Goal: Navigation & Orientation: Find specific page/section

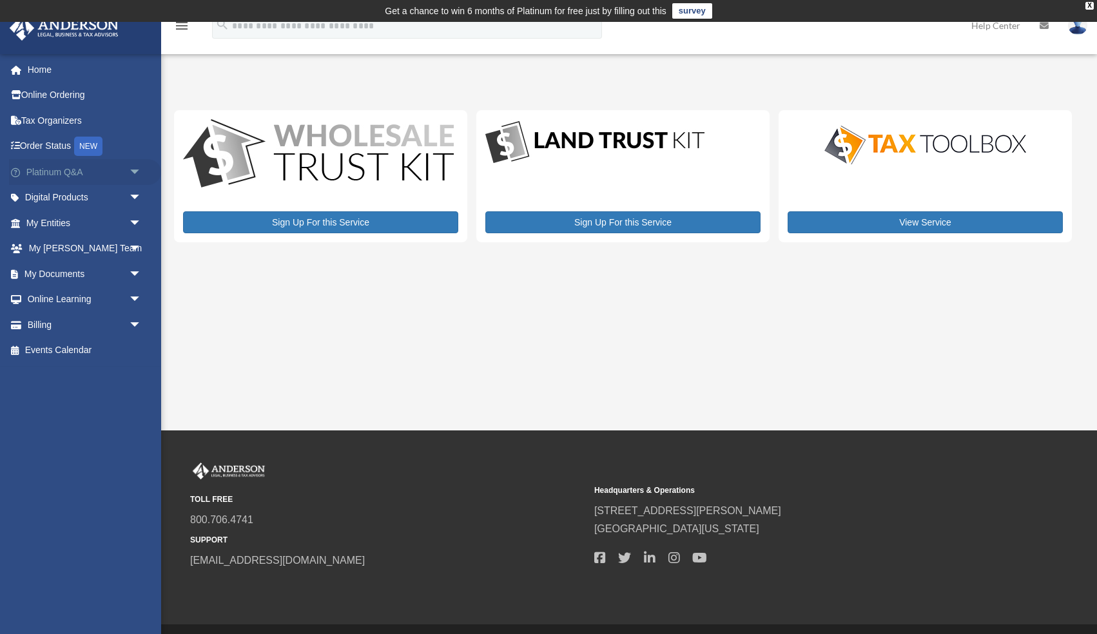
click at [133, 170] on span "arrow_drop_down" at bounding box center [142, 172] width 26 height 26
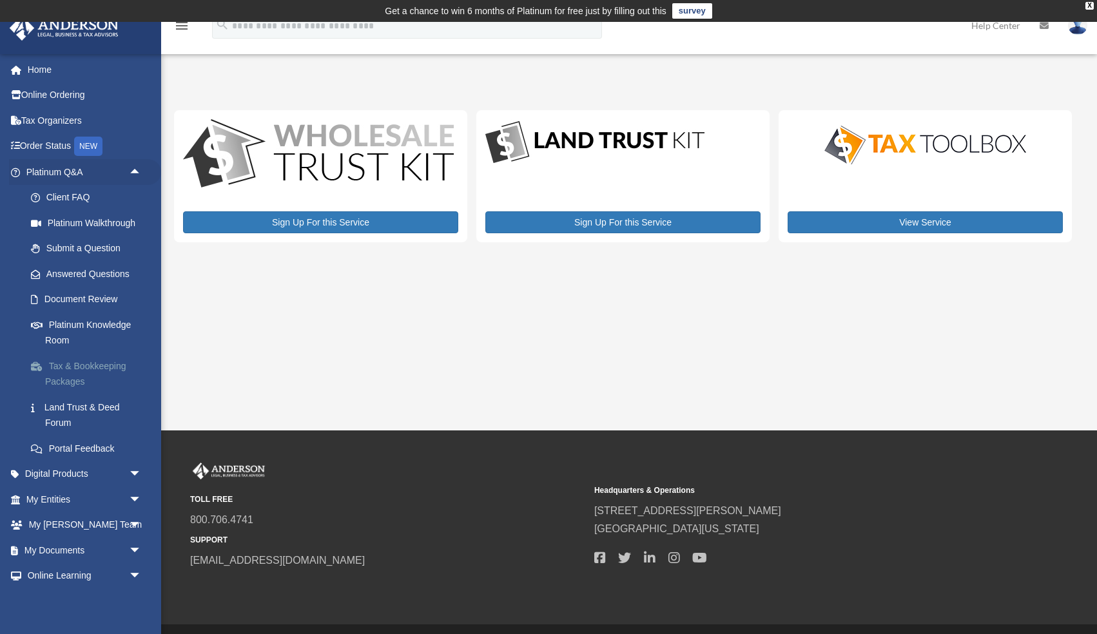
click at [90, 368] on link "Tax & Bookkeeping Packages" at bounding box center [89, 373] width 143 height 41
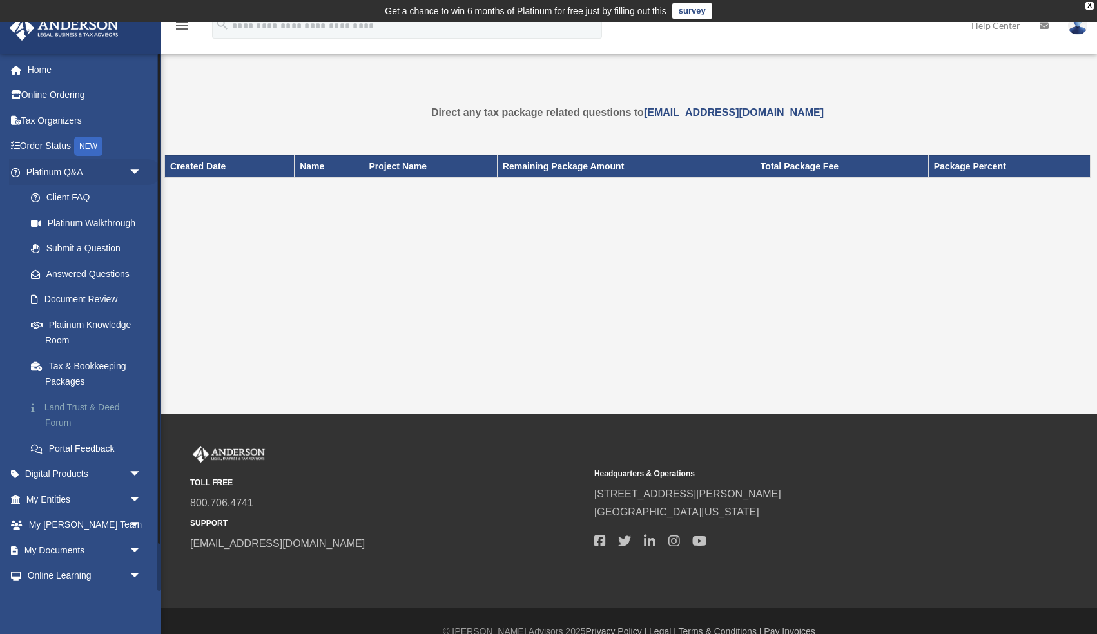
click at [86, 404] on link "Land Trust & Deed Forum" at bounding box center [89, 415] width 143 height 41
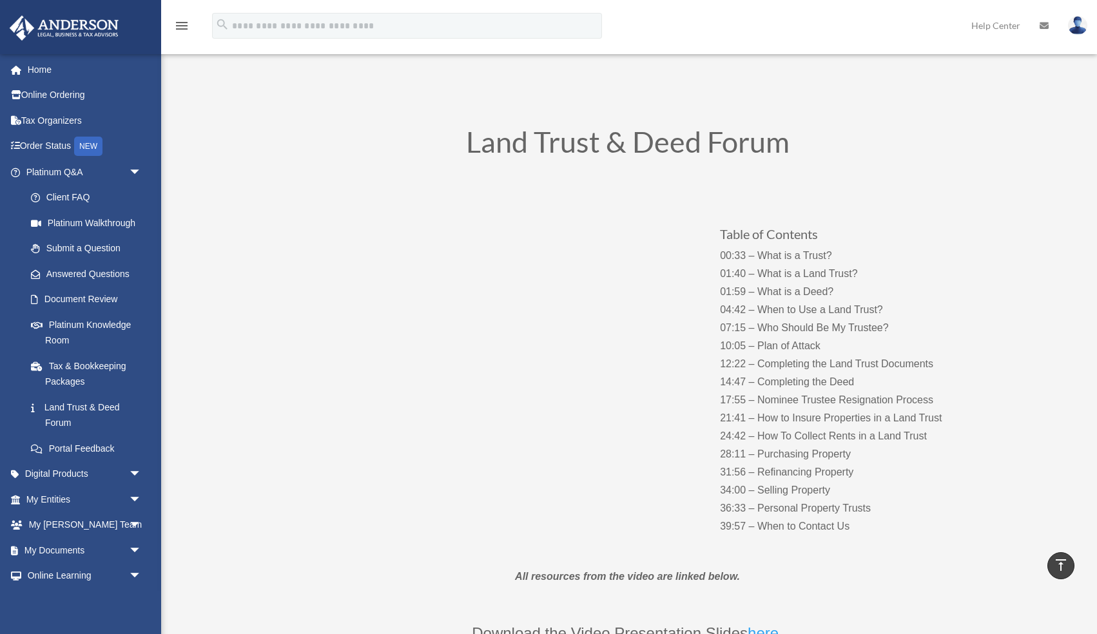
scroll to position [25, 0]
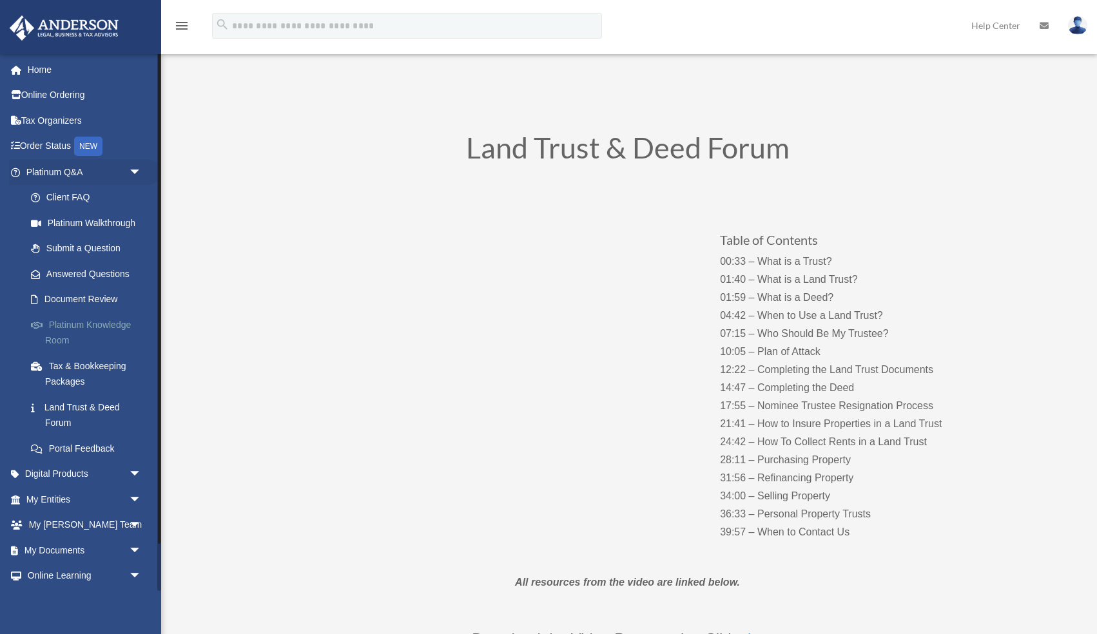
click at [105, 327] on link "Platinum Knowledge Room" at bounding box center [89, 332] width 143 height 41
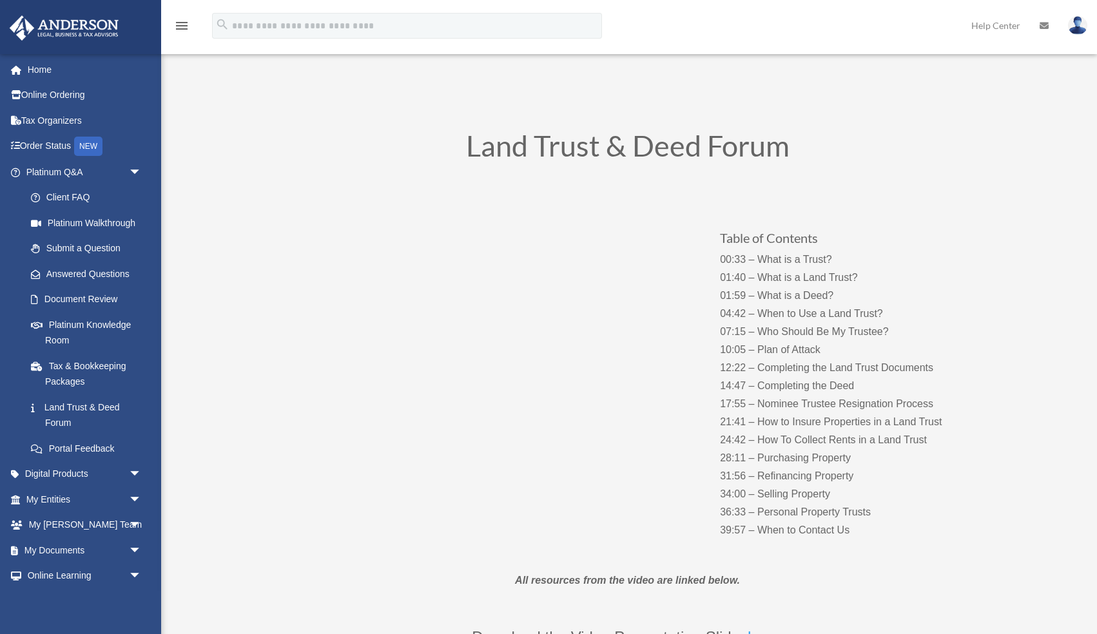
scroll to position [25, 0]
